Goal: Information Seeking & Learning: Learn about a topic

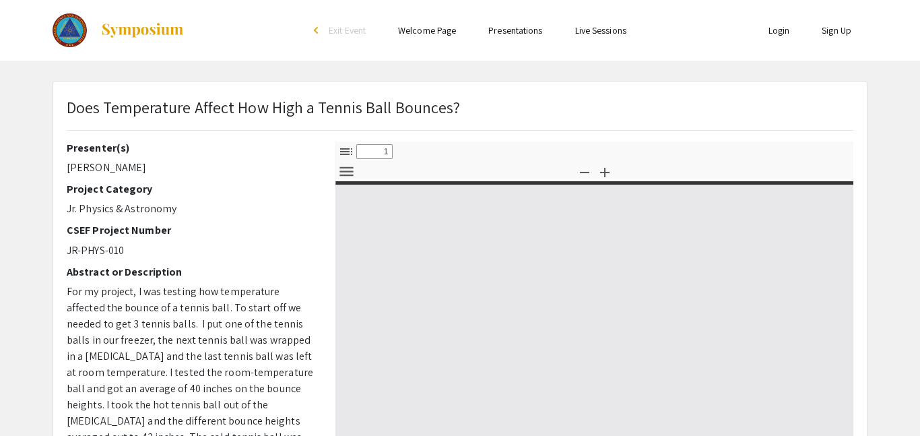
select select "custom"
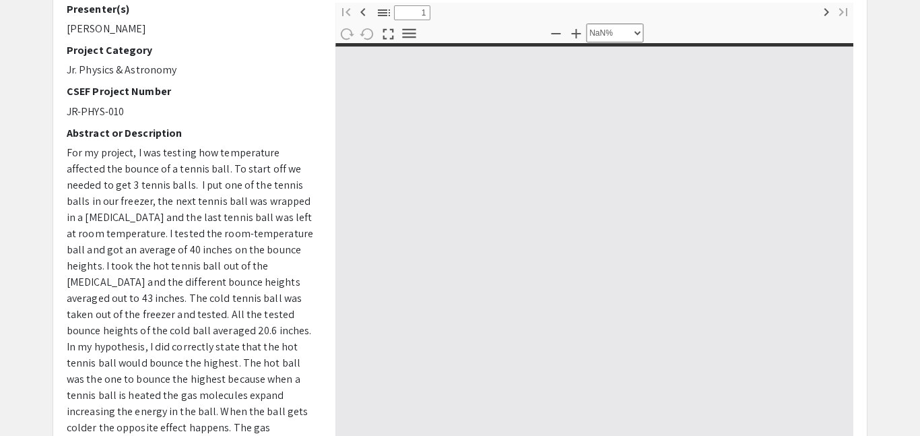
type input "0"
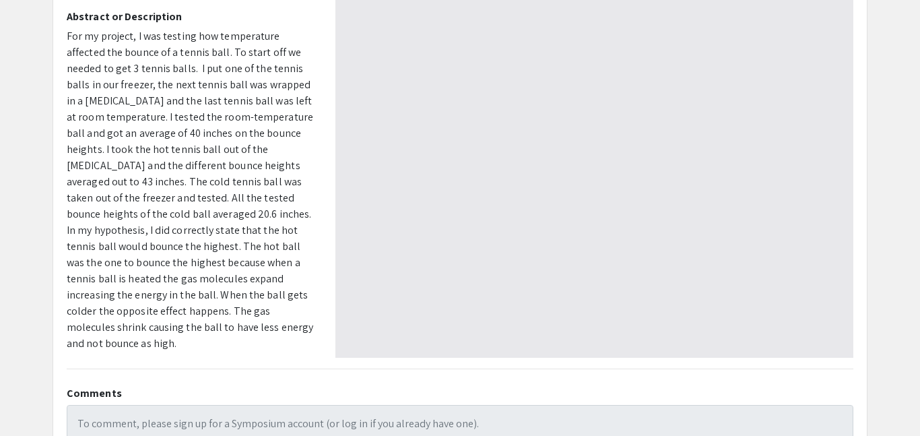
select select "auto"
type input "1"
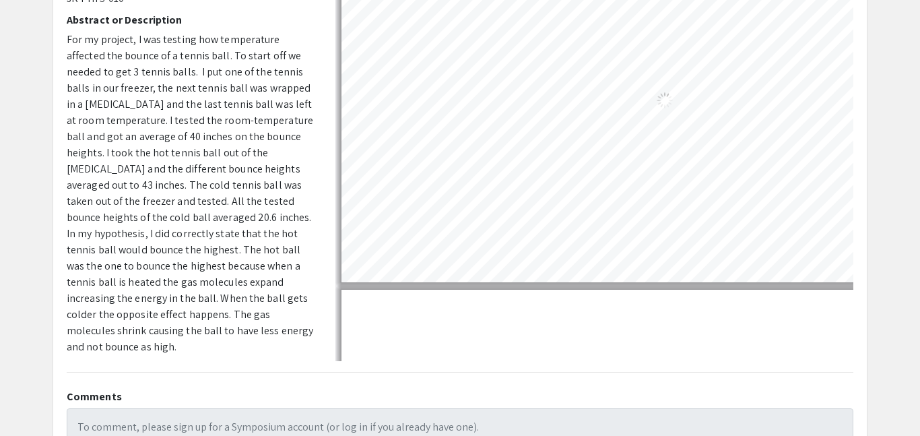
select select "auto"
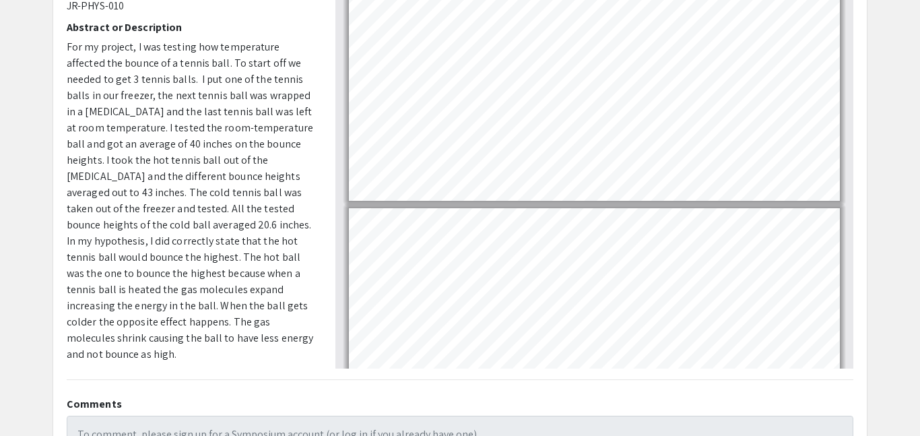
scroll to position [251, 0]
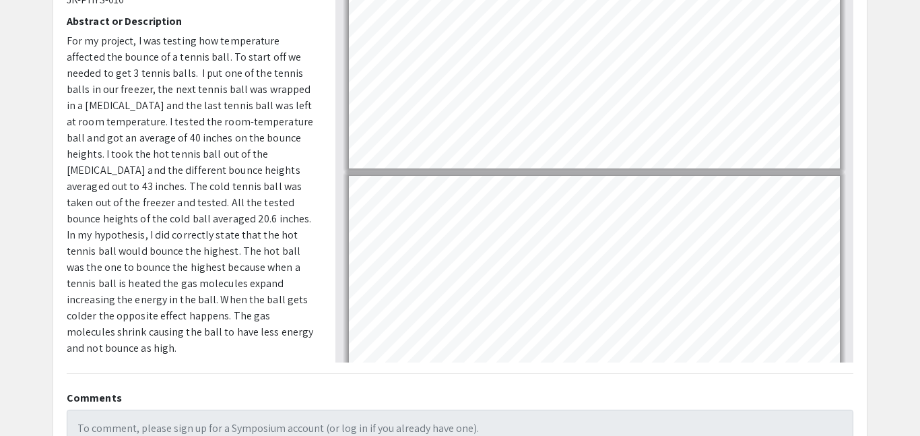
type input "7"
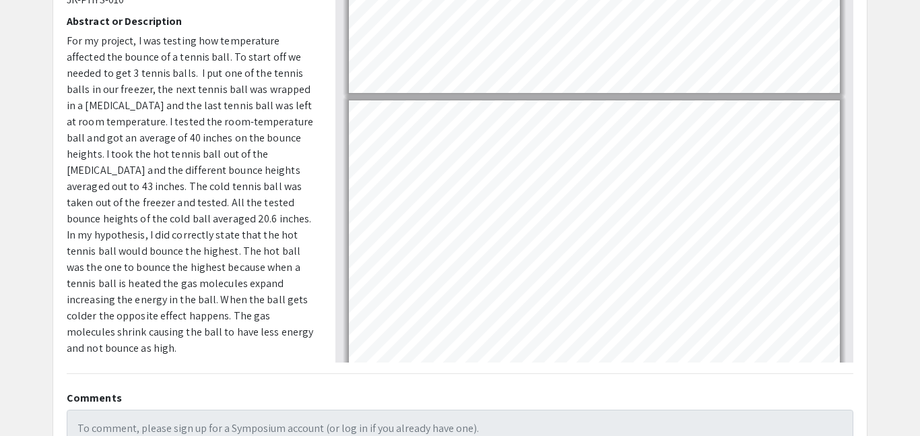
scroll to position [1541, 0]
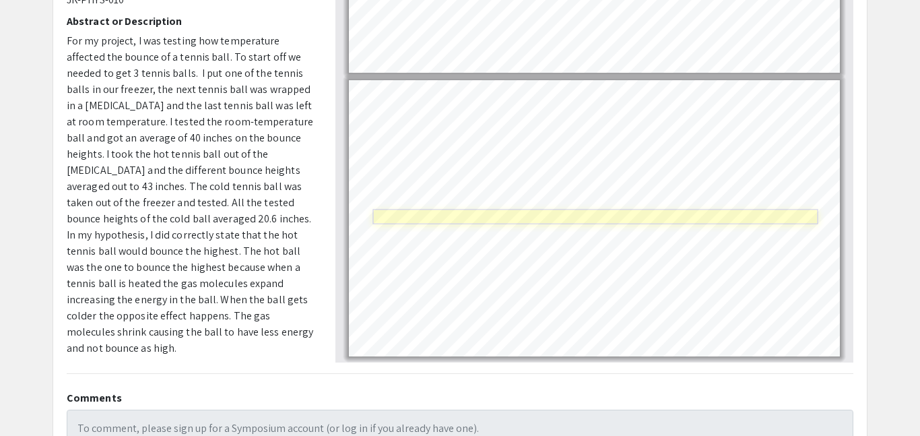
click at [466, 220] on link "Page 7" at bounding box center [594, 216] width 445 height 15
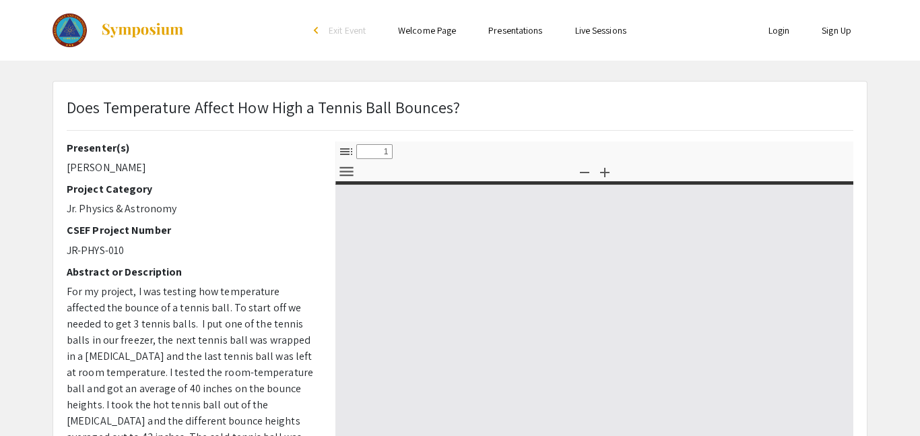
select select "custom"
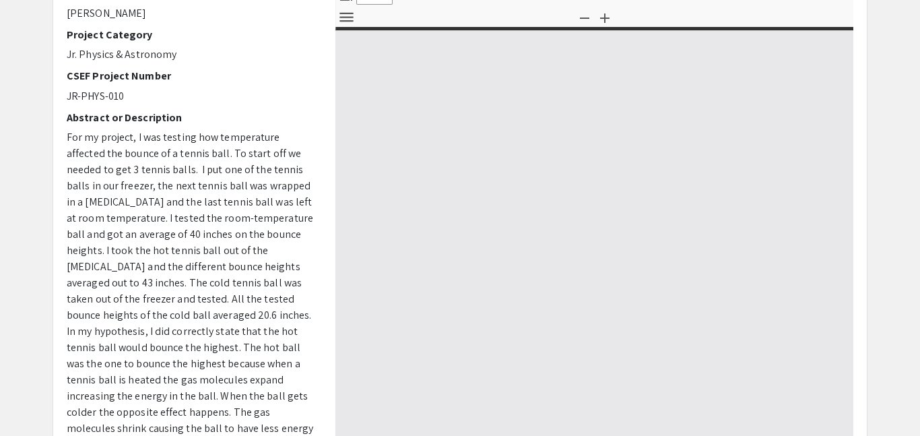
scroll to position [400, 0]
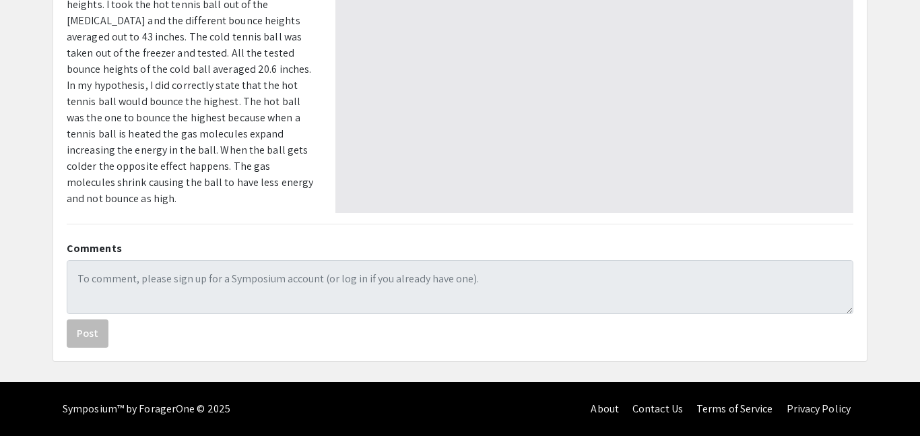
type input "0"
select select "auto"
type input "1"
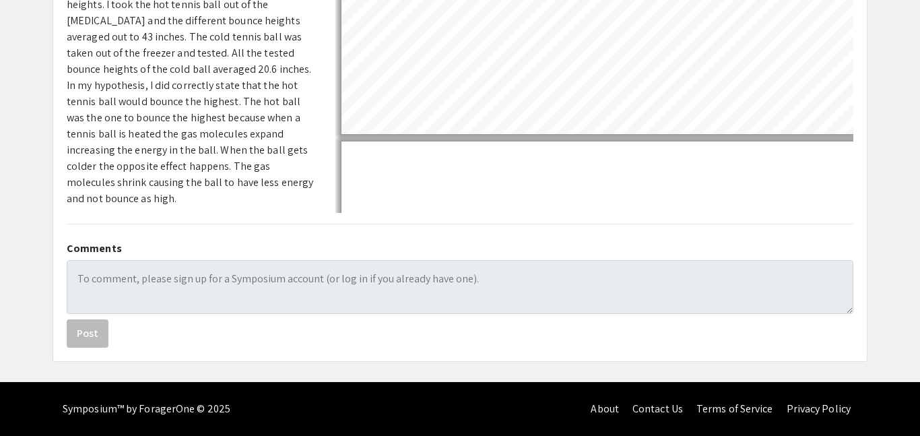
select select "auto"
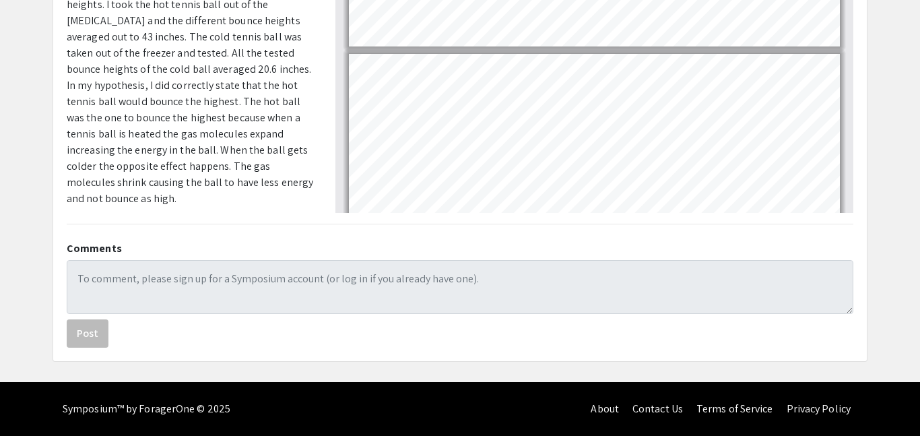
scroll to position [1541, 0]
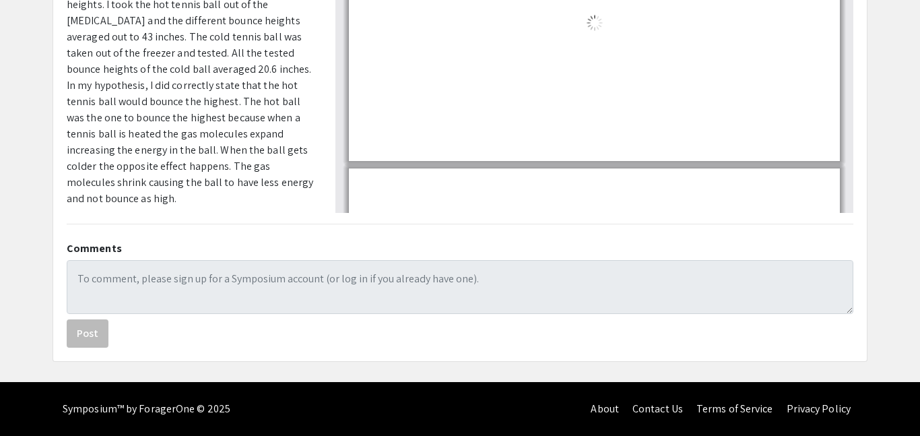
type input "7"
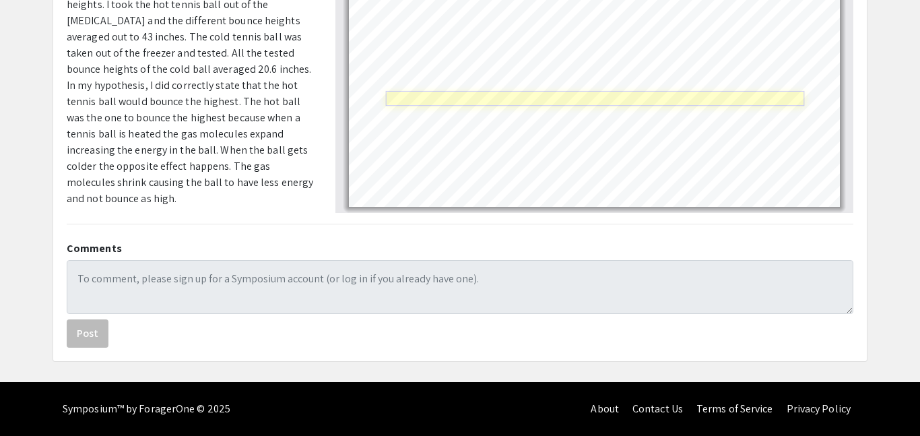
click at [443, 100] on link "Page 7" at bounding box center [595, 98] width 419 height 15
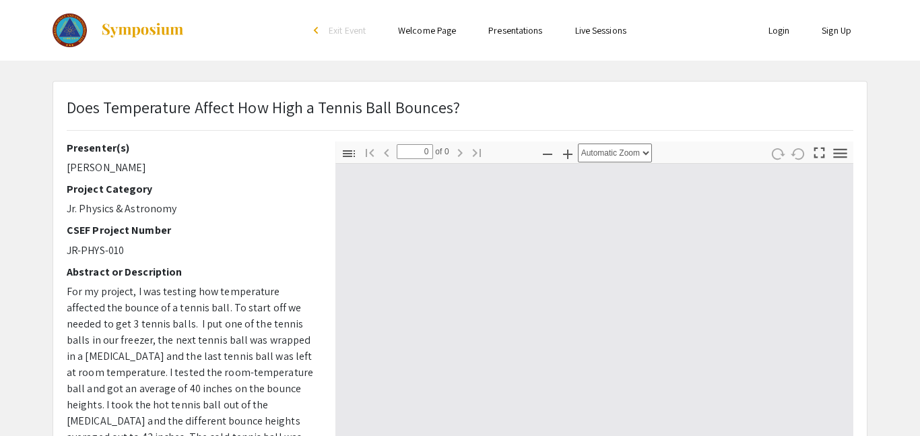
select select "custom"
type input "1"
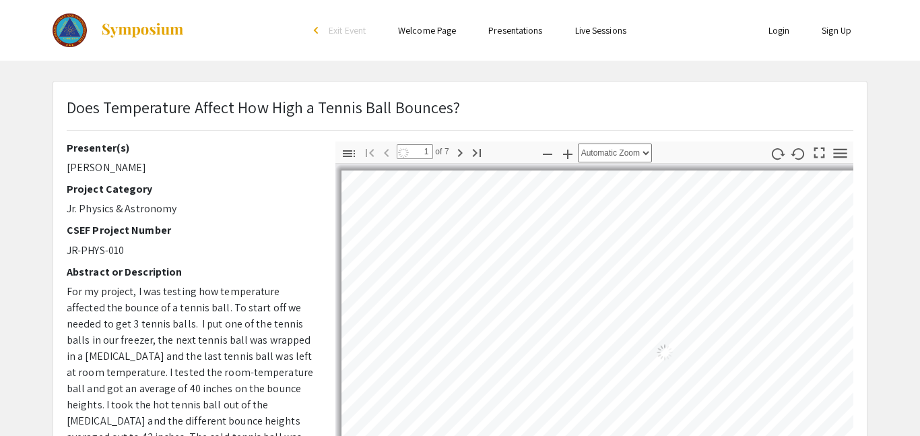
select select "auto"
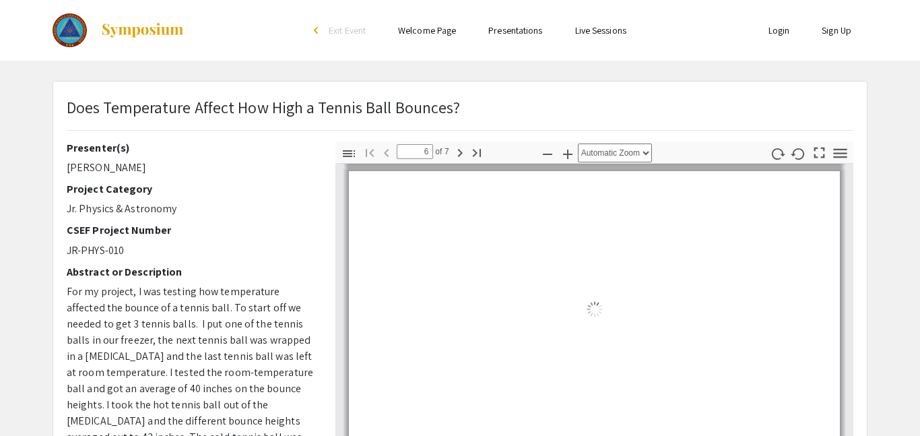
type input "7"
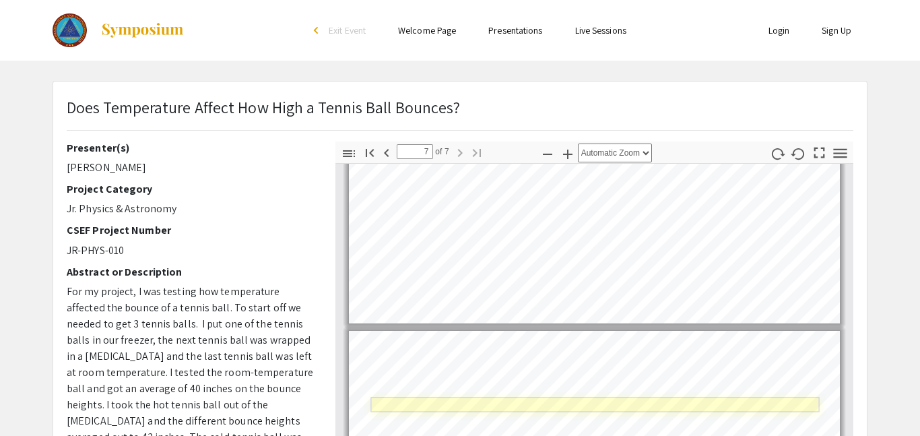
click at [517, 406] on link "Page 7" at bounding box center [594, 404] width 449 height 15
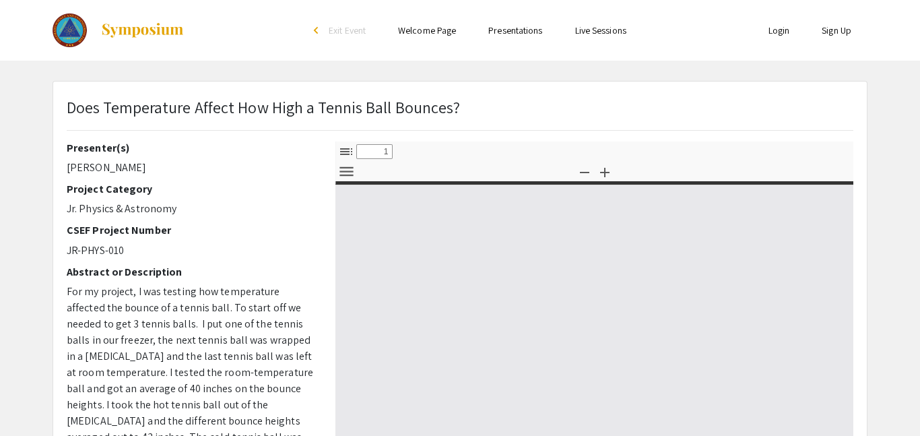
select select "custom"
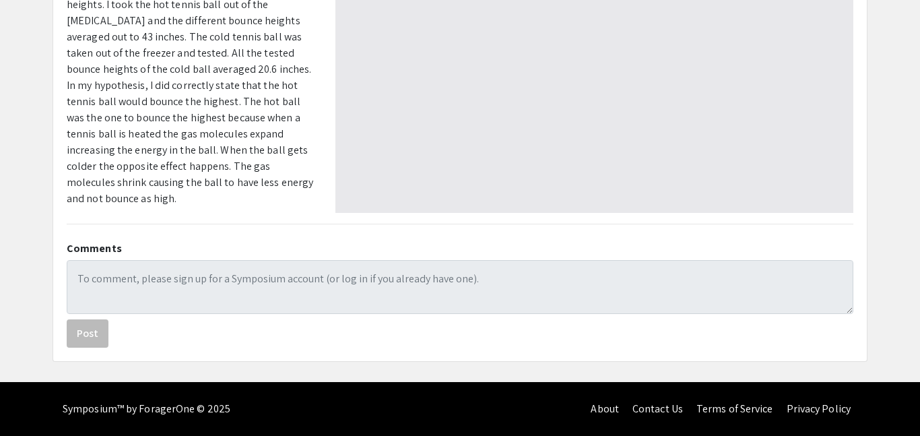
type input "0"
select select "auto"
type input "1"
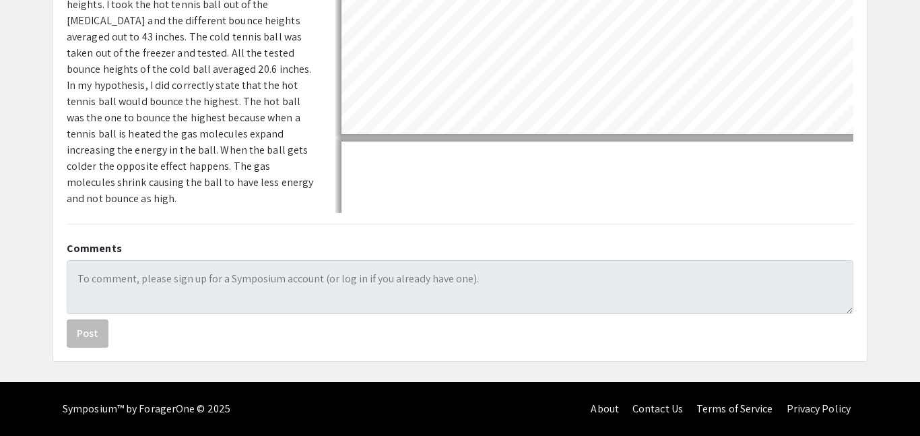
select select "auto"
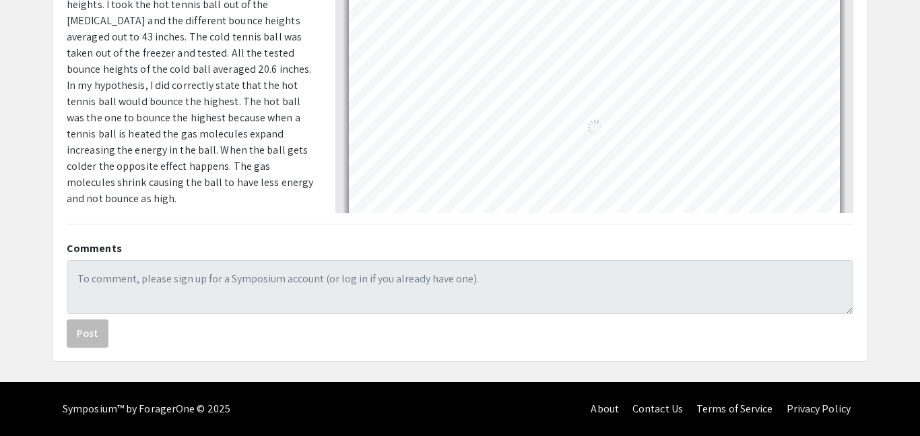
type input "7"
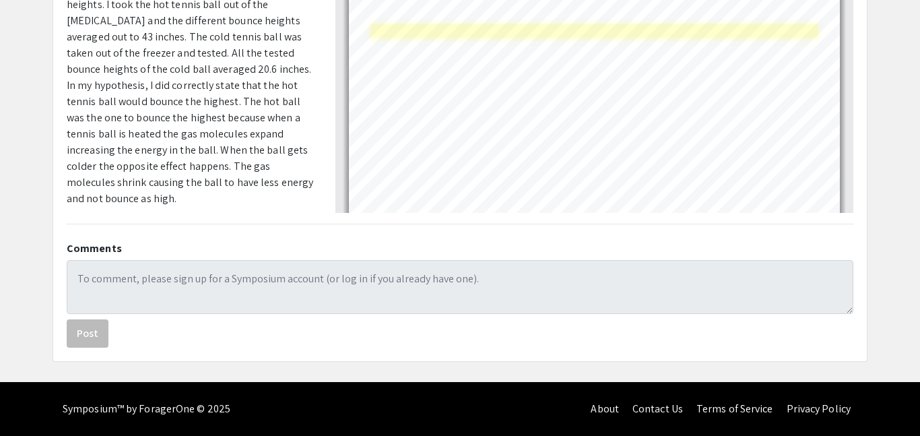
click at [485, 26] on div "Page 7" at bounding box center [594, 96] width 503 height 288
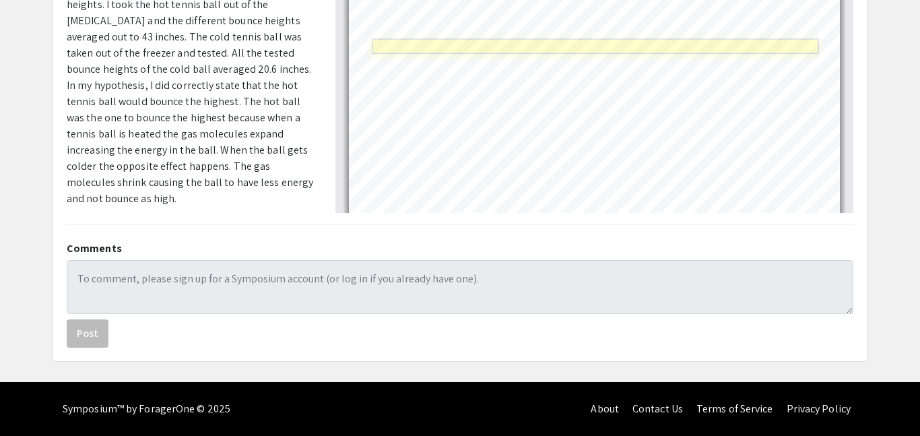
click at [397, 44] on link "Page 7" at bounding box center [595, 46] width 447 height 15
